Goal: Information Seeking & Learning: Understand process/instructions

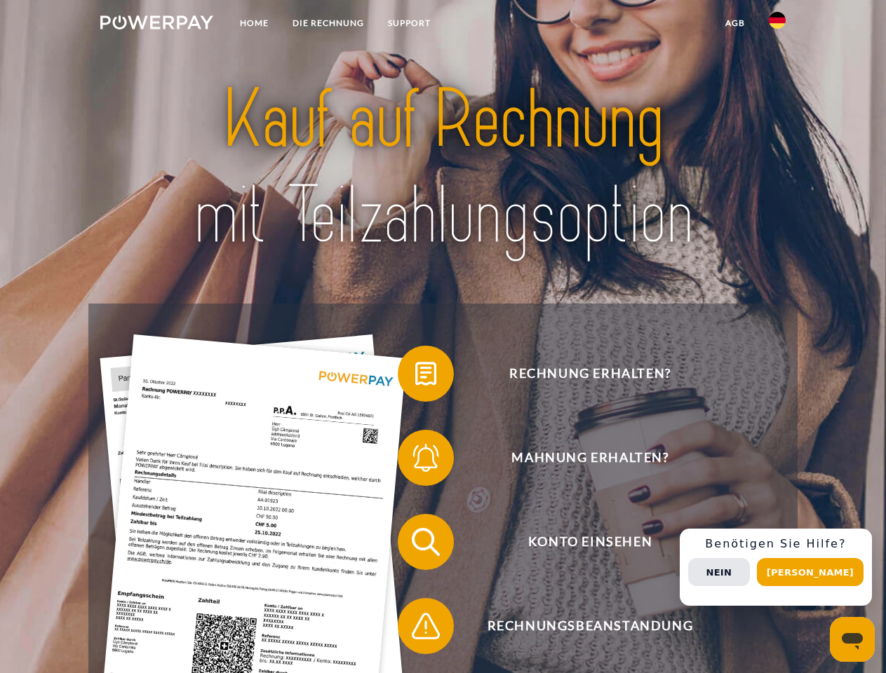
click at [156, 25] on img at bounding box center [156, 22] width 113 height 14
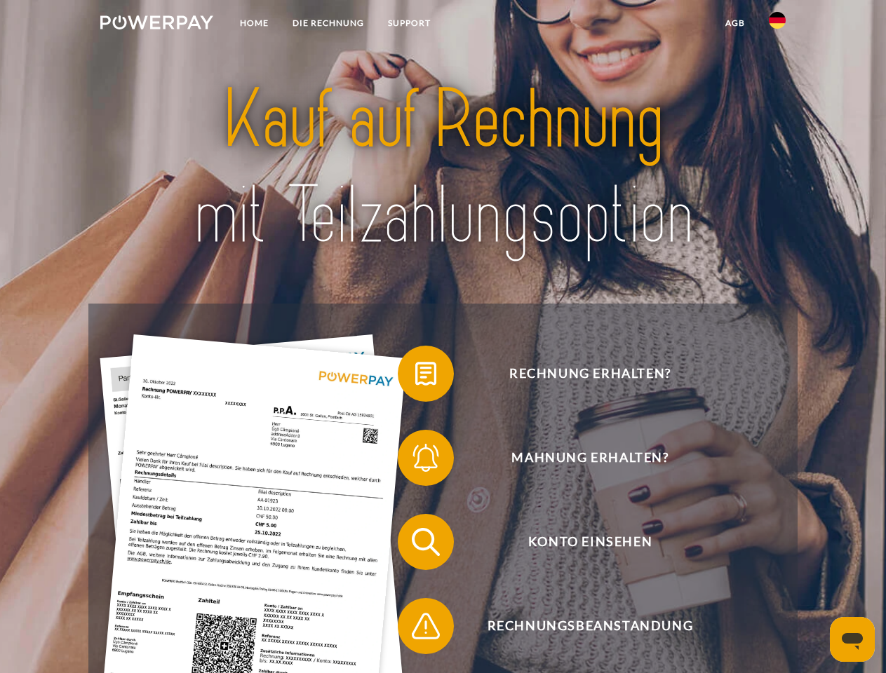
click at [777, 25] on img at bounding box center [777, 20] width 17 height 17
click at [735, 23] on link "agb" at bounding box center [734, 23] width 43 height 25
click at [415, 377] on span at bounding box center [405, 374] width 70 height 70
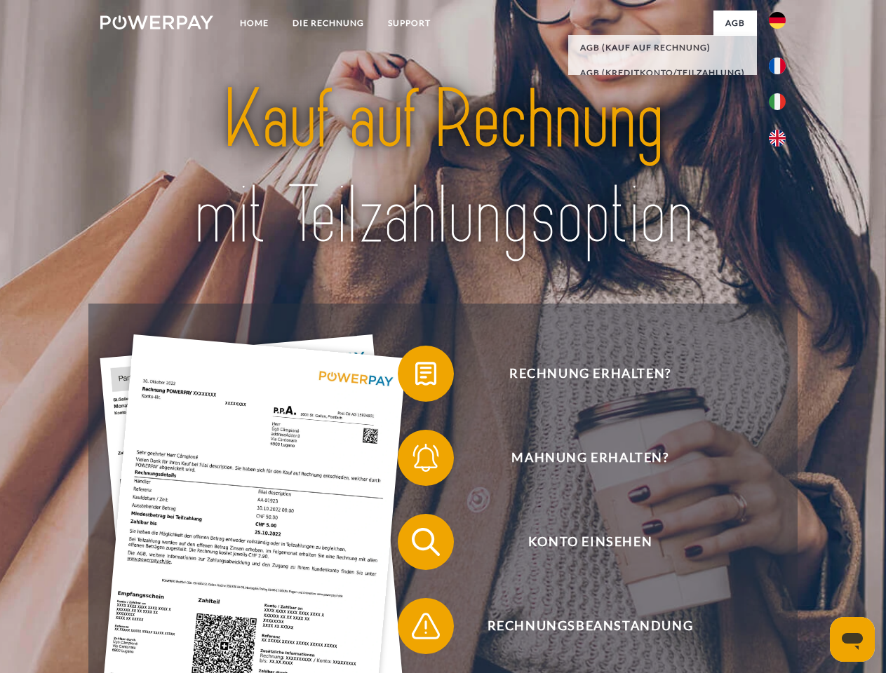
click at [415, 461] on span at bounding box center [405, 458] width 70 height 70
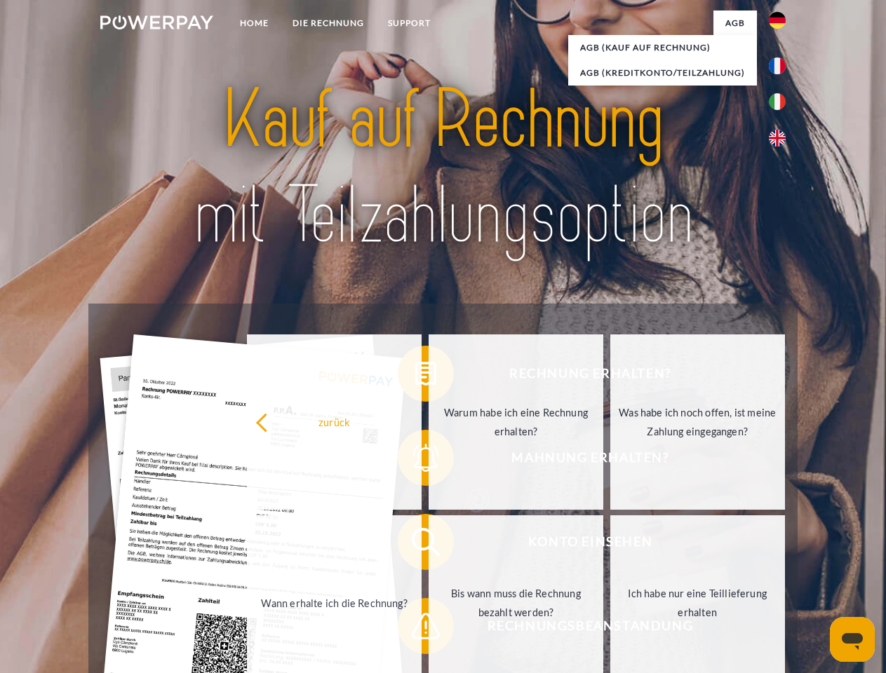
click at [429, 545] on link "Bis wann muss die Rechnung bezahlt werden?" at bounding box center [516, 603] width 175 height 175
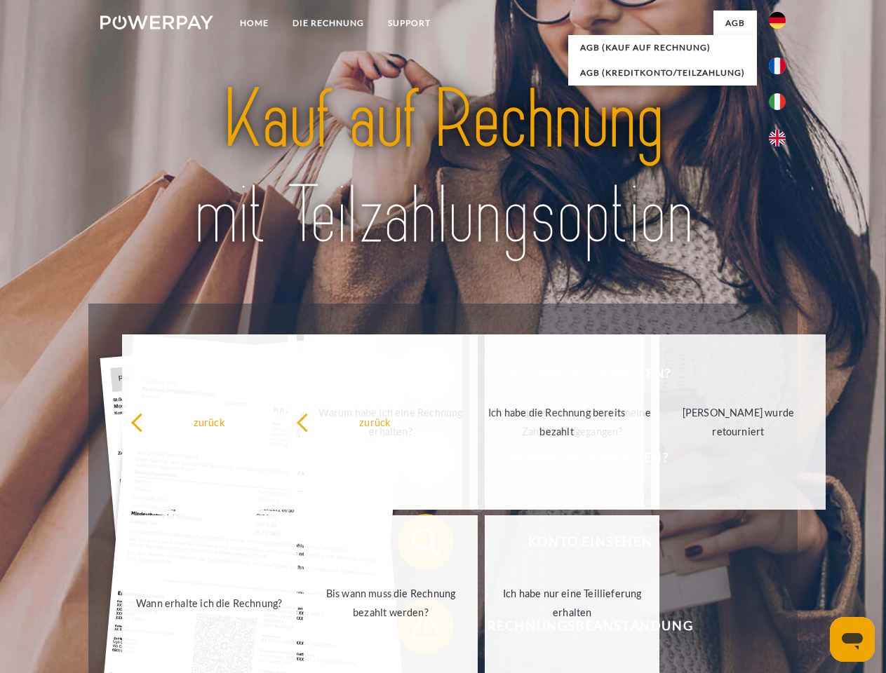
click at [415, 629] on span at bounding box center [405, 626] width 70 height 70
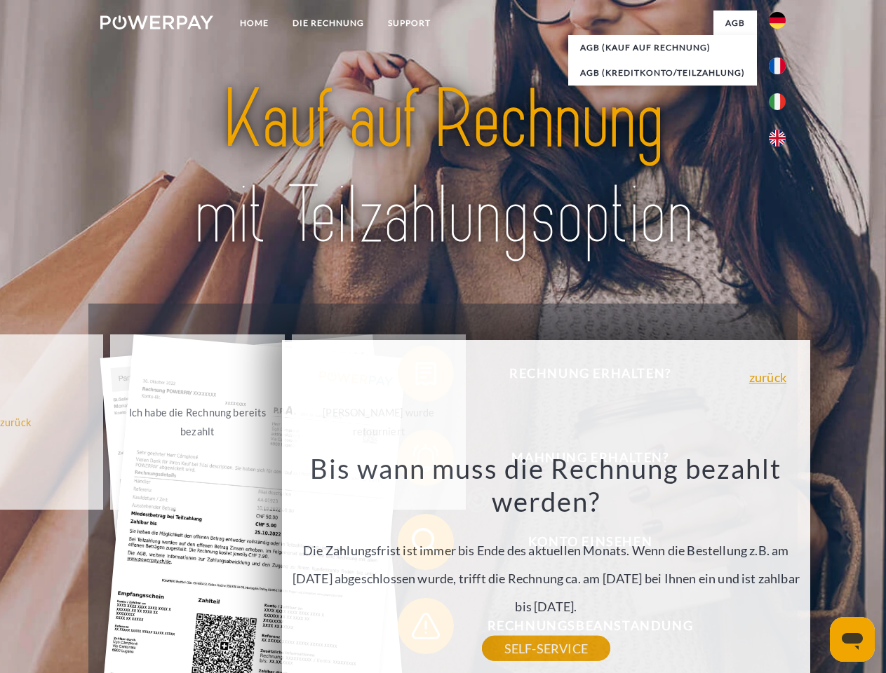
click at [781, 568] on div "Rechnung erhalten? Mahnung erhalten? Konto einsehen" at bounding box center [442, 584] width 709 height 561
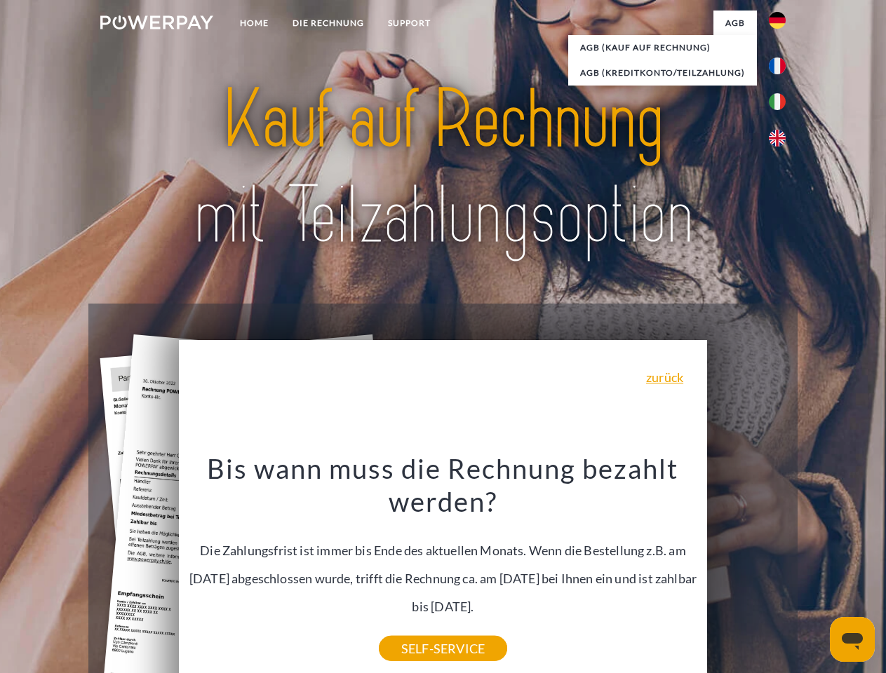
click at [746, 570] on span "Konto einsehen" at bounding box center [590, 542] width 344 height 56
click at [815, 572] on header "Home DIE RECHNUNG SUPPORT" at bounding box center [443, 484] width 886 height 969
